Goal: Information Seeking & Learning: Learn about a topic

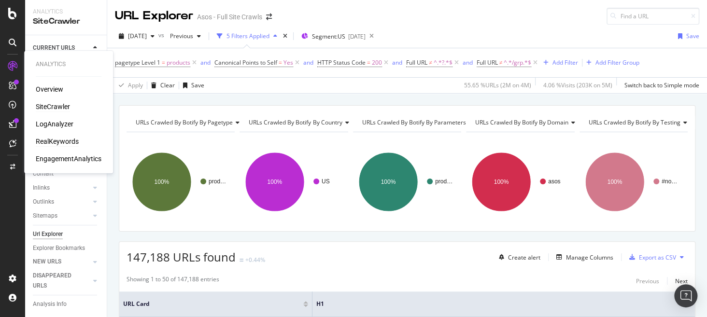
click at [60, 139] on div "RealKeywords" at bounding box center [57, 142] width 43 height 10
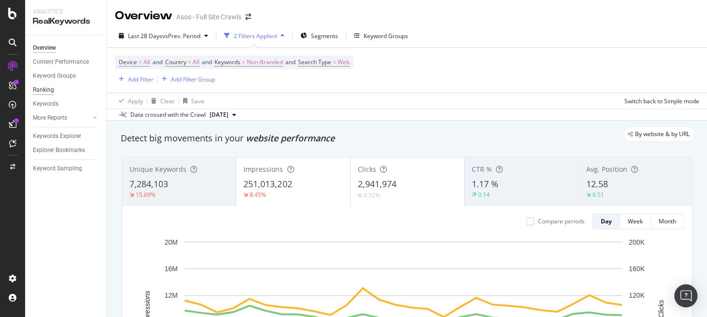
click at [51, 91] on div "Ranking" at bounding box center [43, 90] width 21 height 10
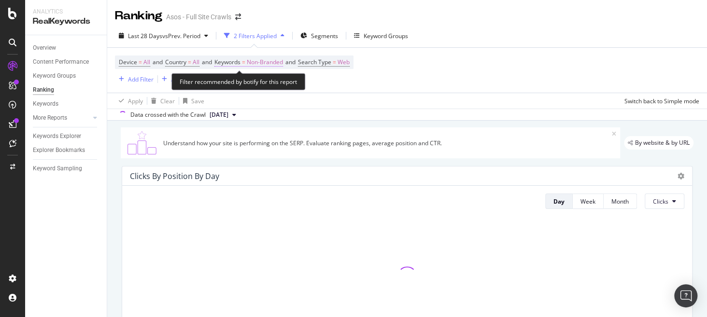
click at [278, 62] on span "Non-Branded" at bounding box center [265, 63] width 36 height 14
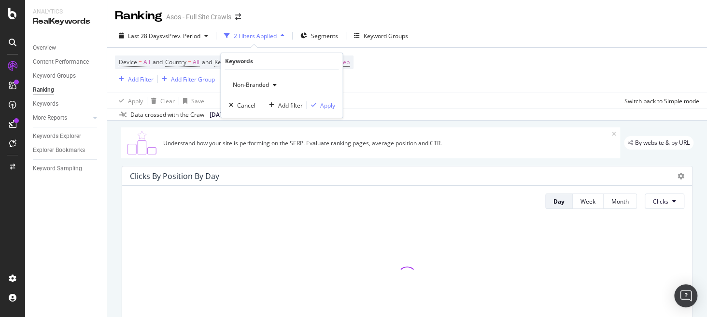
click at [243, 88] on span "Non-Branded" at bounding box center [248, 85] width 40 height 8
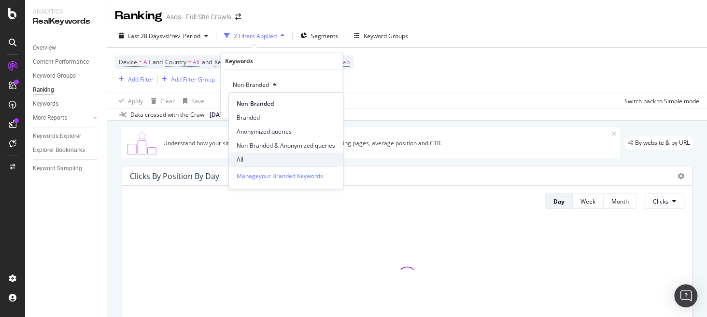
click at [269, 160] on span "All" at bounding box center [286, 159] width 98 height 9
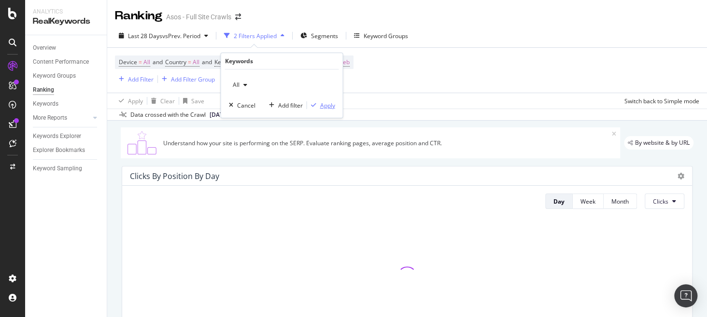
click at [326, 107] on div "Apply" at bounding box center [327, 105] width 15 height 8
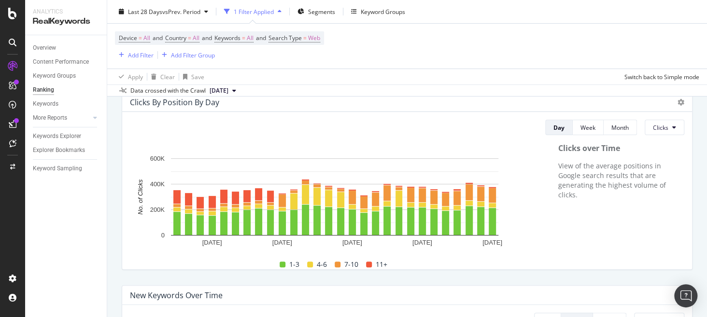
scroll to position [72, 0]
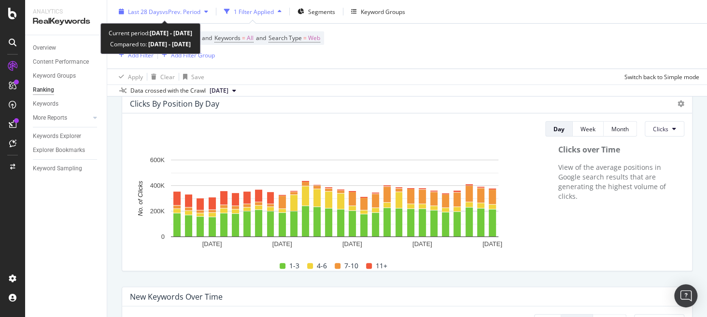
click at [183, 14] on span "vs Prev. Period" at bounding box center [181, 11] width 38 height 8
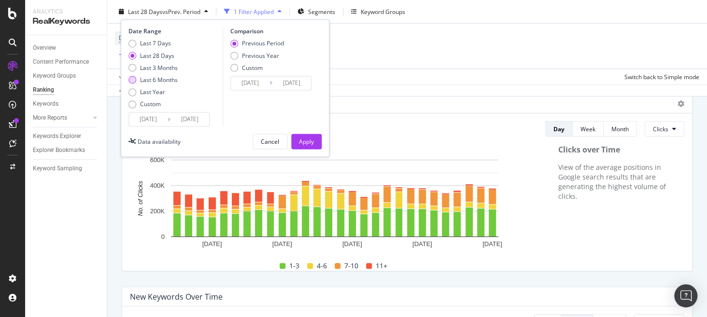
click at [154, 79] on div "Last 6 Months" at bounding box center [159, 80] width 38 height 8
type input "[DATE]"
click at [305, 140] on div "Apply" at bounding box center [306, 142] width 15 height 8
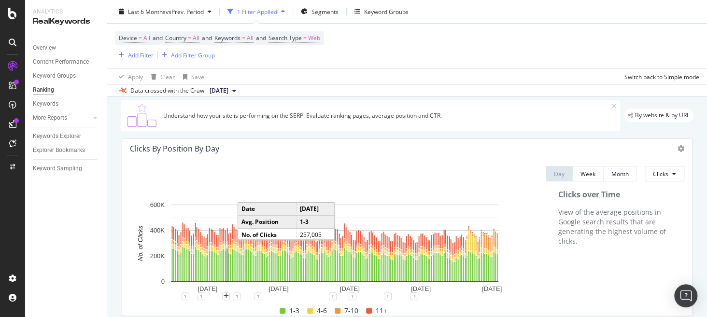
scroll to position [28, 0]
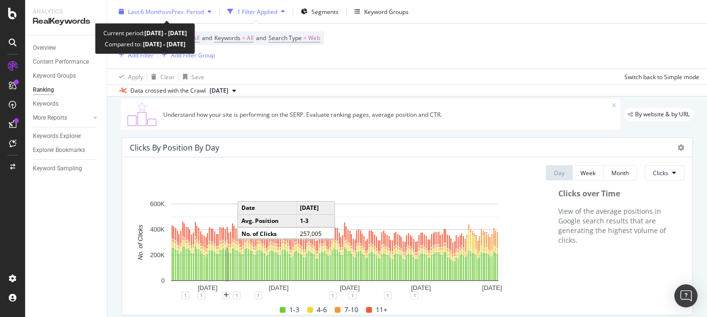
click at [186, 17] on div "Last 6 Months vs Prev. Period" at bounding box center [165, 11] width 100 height 14
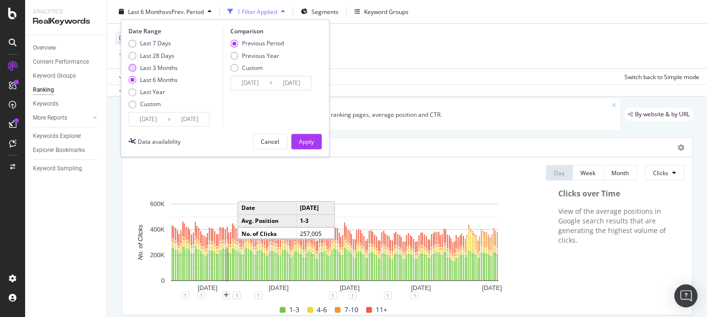
click at [158, 65] on div "Last 3 Months" at bounding box center [159, 68] width 38 height 8
type input "[DATE]"
click at [306, 142] on div "Apply" at bounding box center [306, 142] width 15 height 8
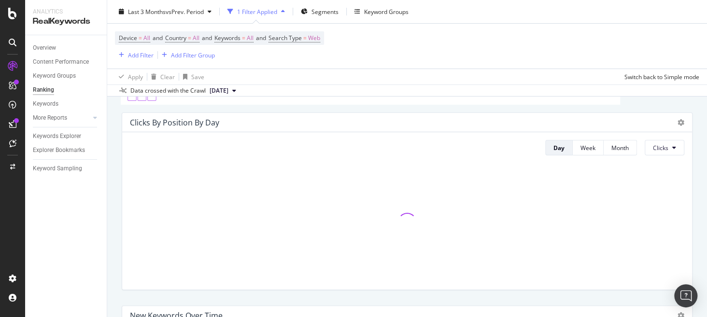
scroll to position [53, 0]
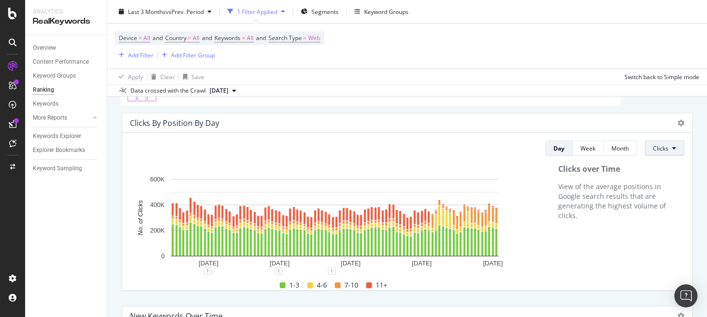
click at [663, 153] on button "Clicks" at bounding box center [665, 148] width 40 height 15
click at [659, 198] on span "Impressions" at bounding box center [664, 202] width 36 height 9
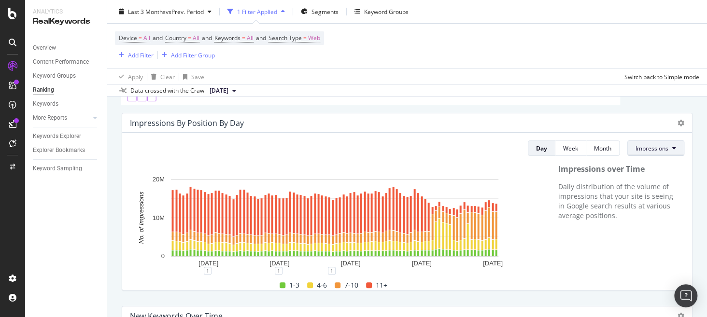
drag, startPoint x: 658, startPoint y: 149, endPoint x: 653, endPoint y: 155, distance: 7.9
click at [658, 149] on span "Impressions" at bounding box center [651, 148] width 33 height 8
click at [653, 168] on span "Rankings" at bounding box center [647, 167] width 36 height 9
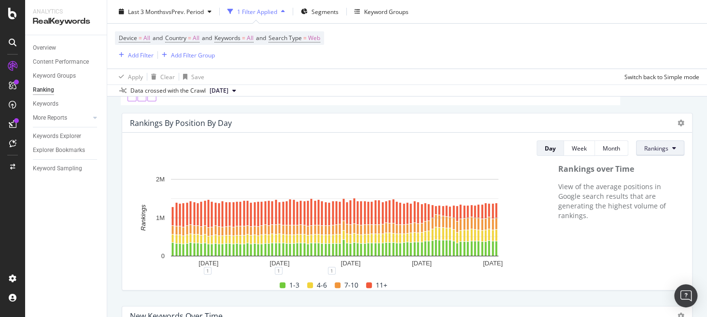
click at [660, 149] on span "Rankings" at bounding box center [656, 148] width 24 height 8
click at [615, 249] on div "Rankings over Time View of the average positions in Google search results that …" at bounding box center [617, 227] width 136 height 127
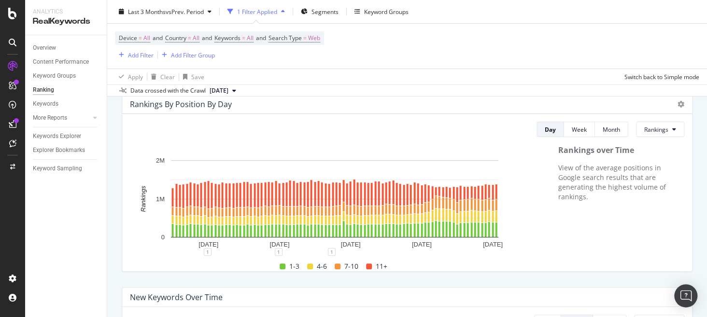
scroll to position [70, 0]
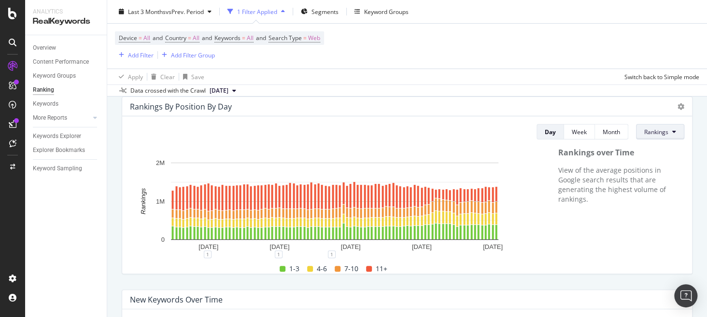
click at [672, 134] on icon at bounding box center [674, 132] width 4 height 6
click at [649, 201] on span "Missed Clicks" at bounding box center [655, 204] width 36 height 9
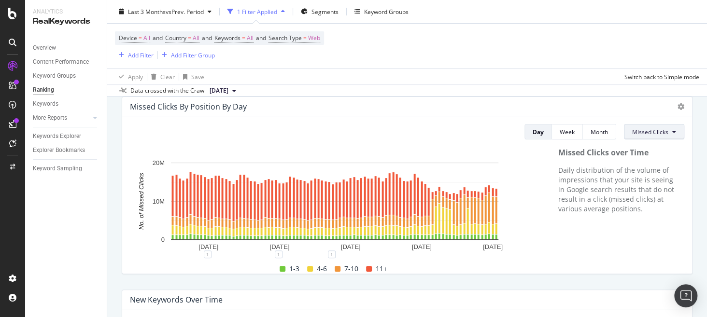
click at [649, 133] on span "Missed Clicks" at bounding box center [650, 132] width 36 height 8
click at [645, 153] on span "Rankings" at bounding box center [643, 150] width 37 height 9
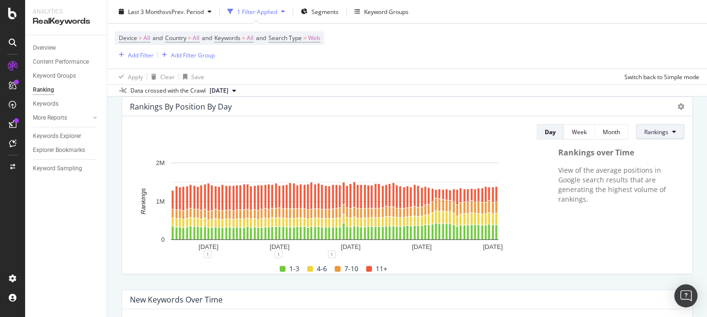
click at [651, 133] on span "Rankings" at bounding box center [656, 132] width 24 height 8
click at [650, 167] on span "Clicks" at bounding box center [655, 168] width 36 height 9
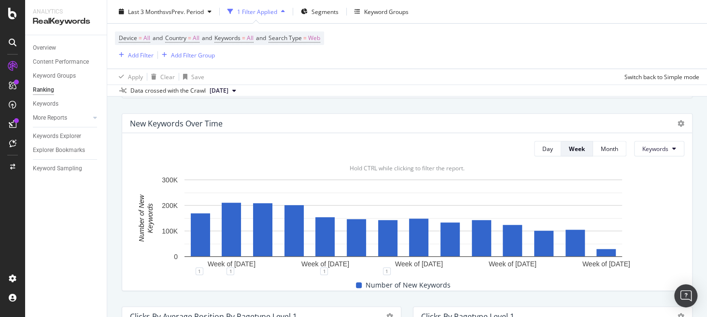
scroll to position [247, 0]
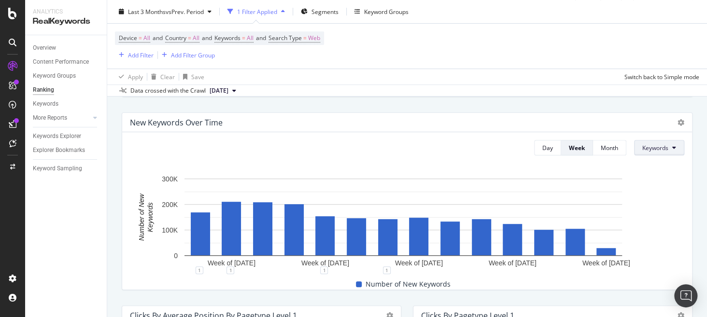
click at [659, 153] on button "Keywords" at bounding box center [659, 147] width 50 height 15
click at [645, 167] on span "Keywords" at bounding box center [648, 166] width 27 height 9
click at [542, 144] on div "Day" at bounding box center [547, 148] width 11 height 8
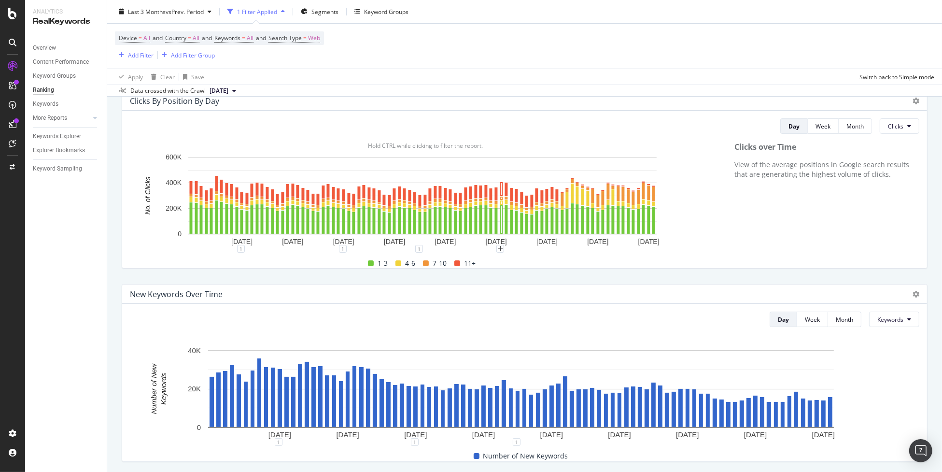
scroll to position [27, 0]
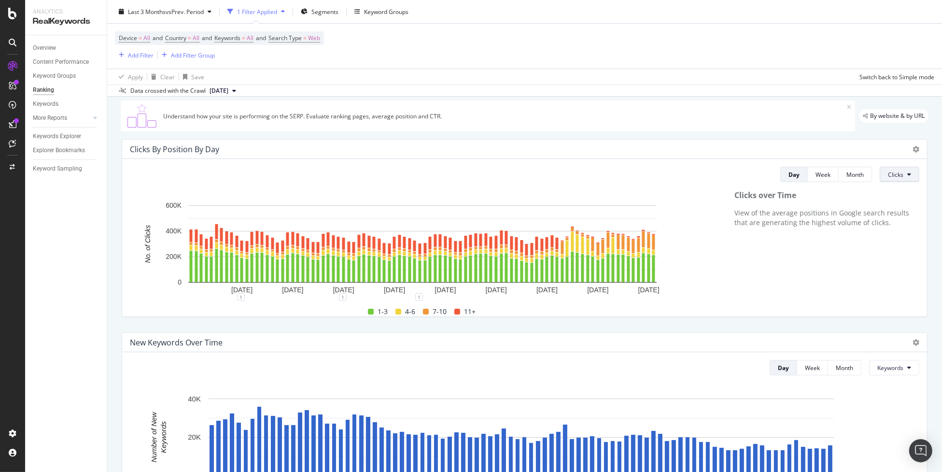
click at [706, 175] on span "Clicks" at bounding box center [895, 174] width 15 height 8
drag, startPoint x: 825, startPoint y: 264, endPoint x: 820, endPoint y: 261, distance: 5.2
click at [706, 264] on div "Clicks over Time View of the average positions in Google search results that ar…" at bounding box center [822, 253] width 195 height 127
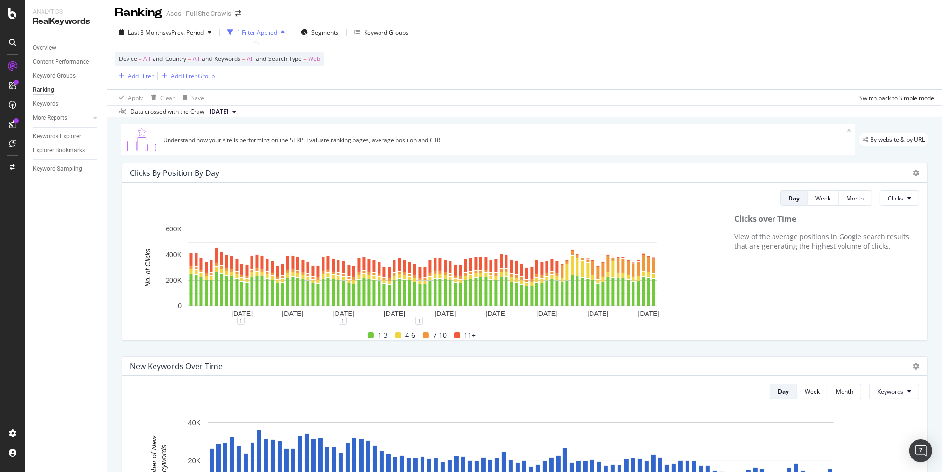
scroll to position [0, 0]
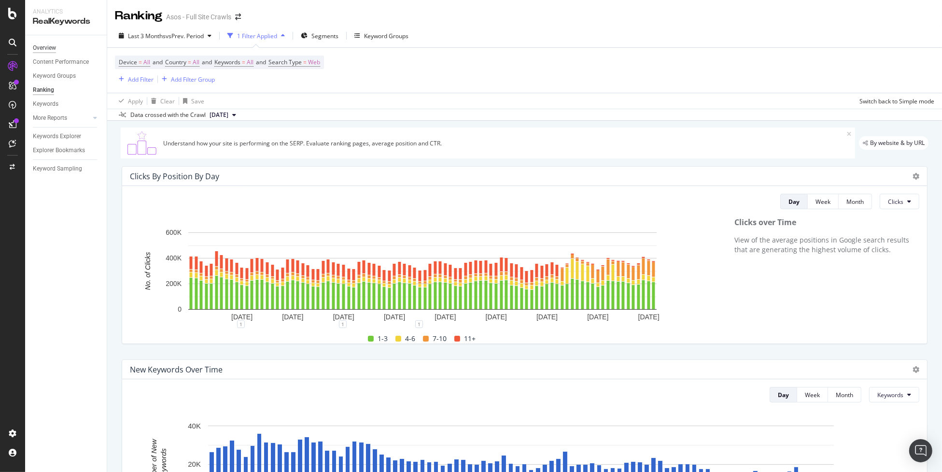
click at [46, 49] on div "Overview" at bounding box center [44, 48] width 23 height 10
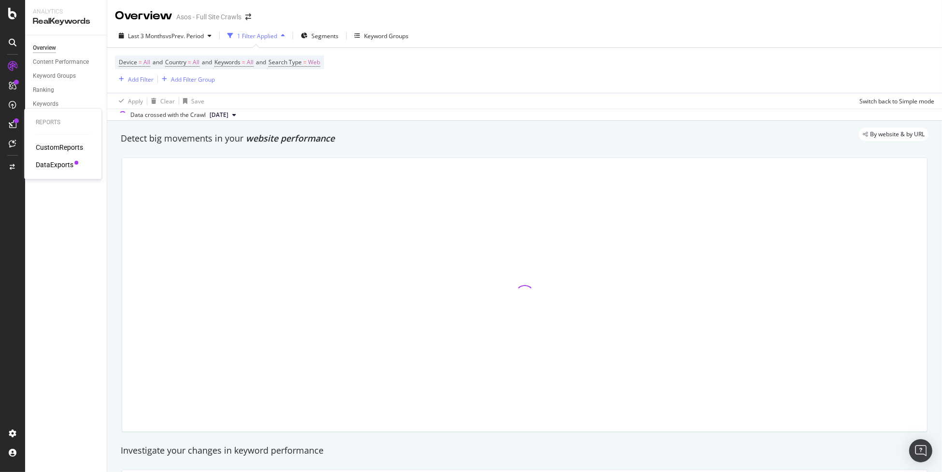
click at [14, 121] on div at bounding box center [16, 120] width 5 height 5
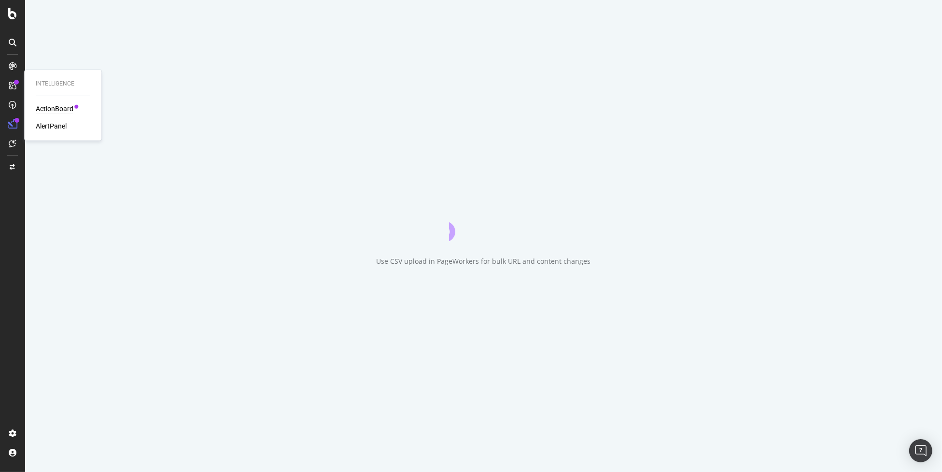
click at [55, 108] on div "ActionBoard" at bounding box center [55, 109] width 38 height 10
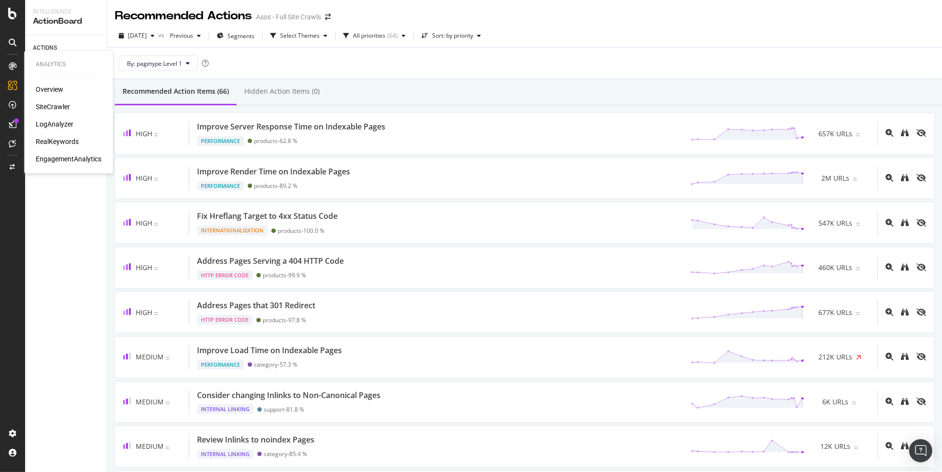
click at [45, 88] on div "Overview" at bounding box center [50, 89] width 28 height 10
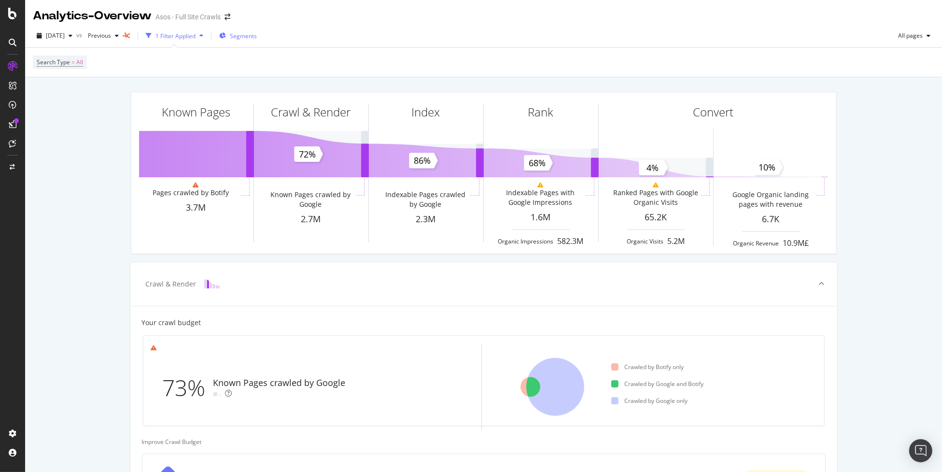
click at [252, 38] on span "Segments" at bounding box center [243, 36] width 27 height 8
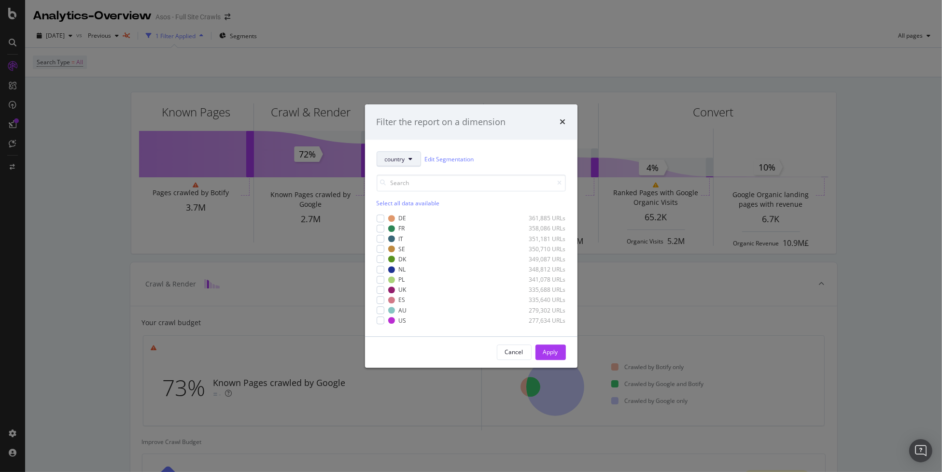
click at [402, 152] on button "country" at bounding box center [399, 159] width 44 height 15
click at [403, 193] on span "pagetype" at bounding box center [415, 193] width 62 height 9
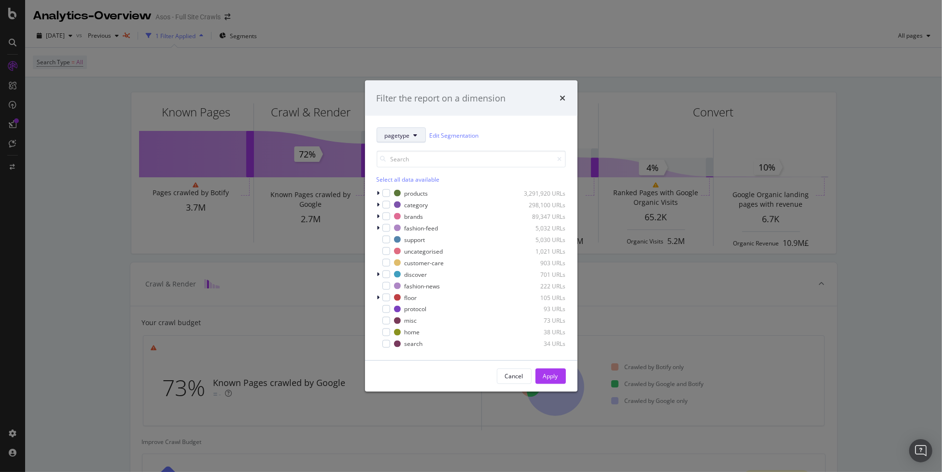
click at [400, 215] on div "brands 89,347 URLs" at bounding box center [480, 216] width 172 height 8
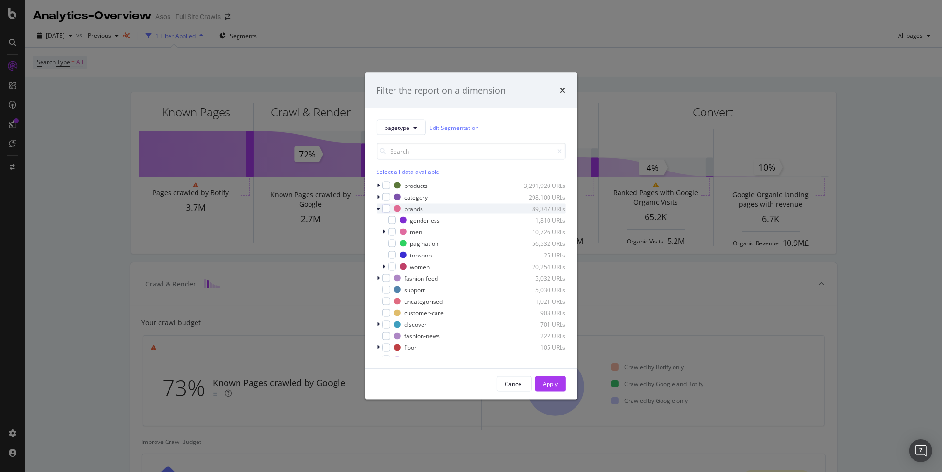
click at [380, 207] on icon "modal" at bounding box center [379, 209] width 4 height 6
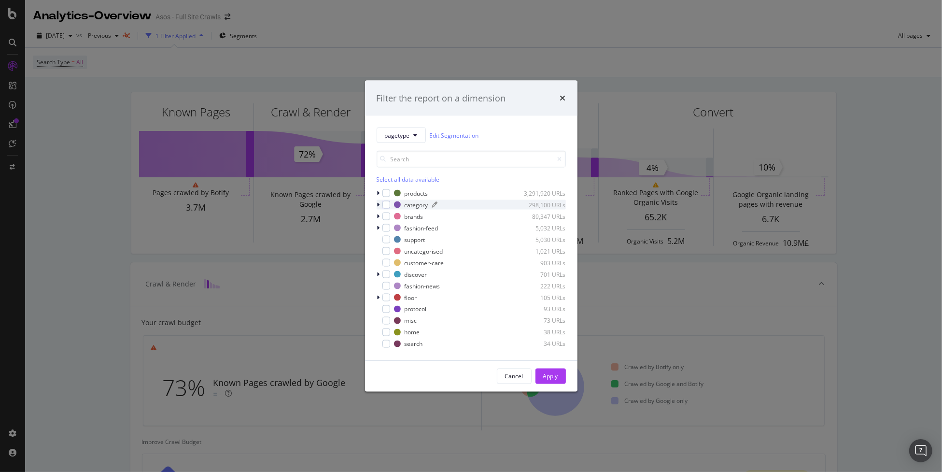
drag, startPoint x: 387, startPoint y: 190, endPoint x: 409, endPoint y: 203, distance: 26.4
click at [386, 190] on div "modal" at bounding box center [386, 193] width 8 height 8
click at [559, 317] on button "Apply" at bounding box center [550, 375] width 30 height 15
